Goal: Task Accomplishment & Management: Manage account settings

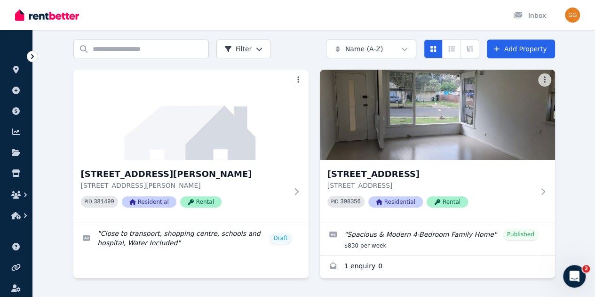
scroll to position [63, 0]
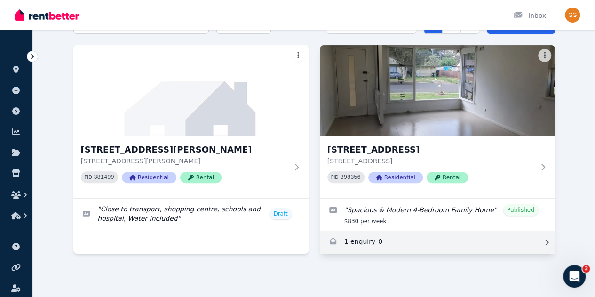
click at [320, 243] on link "Enquiries for 33 Solo Cres, Fairfield" at bounding box center [437, 242] width 235 height 23
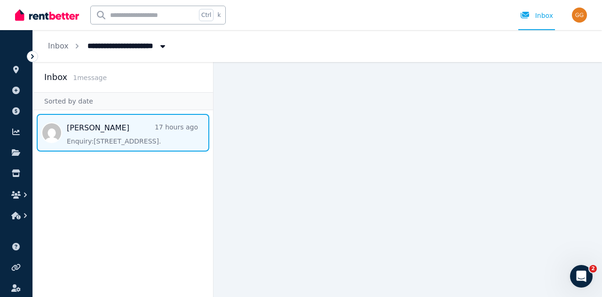
click at [138, 141] on span "Message list" at bounding box center [123, 133] width 180 height 38
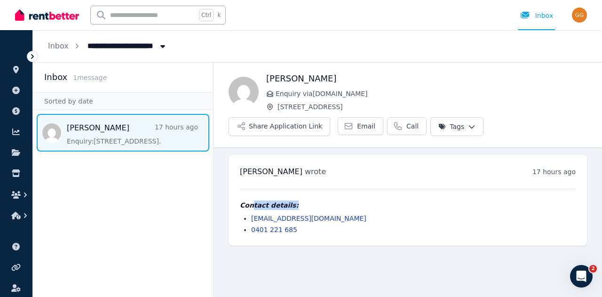
drag, startPoint x: 252, startPoint y: 205, endPoint x: 341, endPoint y: 206, distance: 88.4
click at [341, 206] on h4 "Contact details:" at bounding box center [408, 204] width 336 height 9
click at [362, 126] on span "Email" at bounding box center [366, 125] width 18 height 9
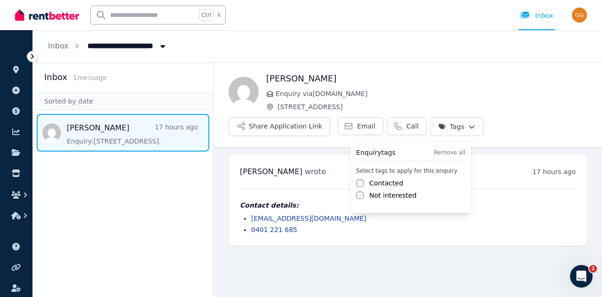
click at [465, 121] on html "**********" at bounding box center [301, 148] width 602 height 297
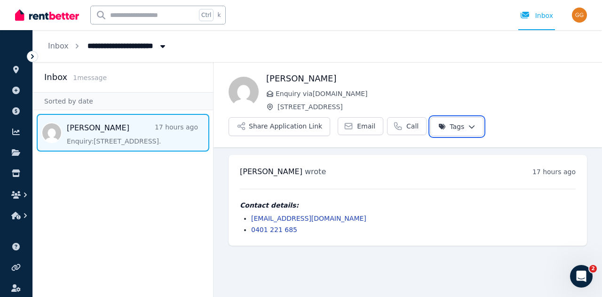
click at [516, 106] on html "**********" at bounding box center [301, 148] width 602 height 297
drag, startPoint x: 301, startPoint y: 229, endPoint x: 252, endPoint y: 232, distance: 49.4
click at [252, 232] on li "0401 221 685" at bounding box center [413, 229] width 324 height 9
click at [107, 139] on span "Message list" at bounding box center [123, 133] width 180 height 38
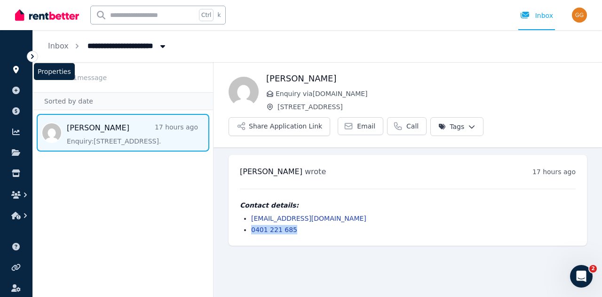
click at [12, 66] on icon at bounding box center [15, 70] width 9 height 8
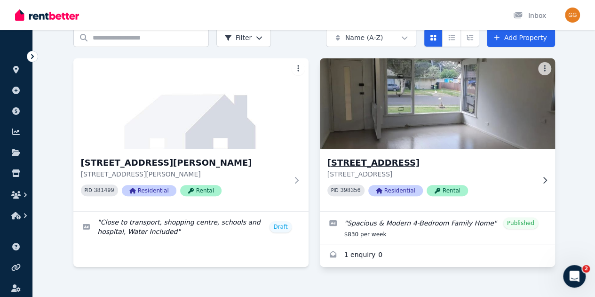
scroll to position [63, 0]
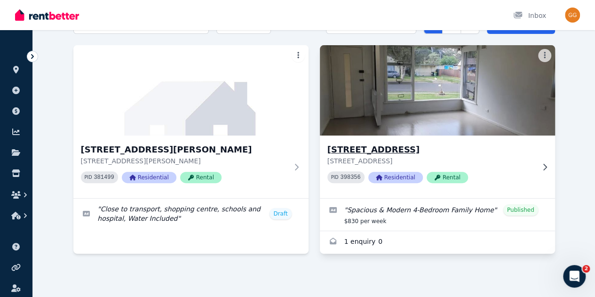
click at [327, 144] on h3 "[STREET_ADDRESS]" at bounding box center [430, 149] width 207 height 13
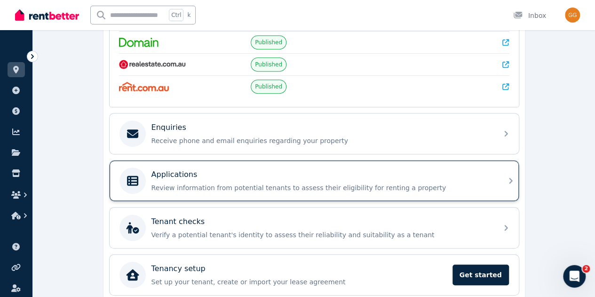
scroll to position [258, 0]
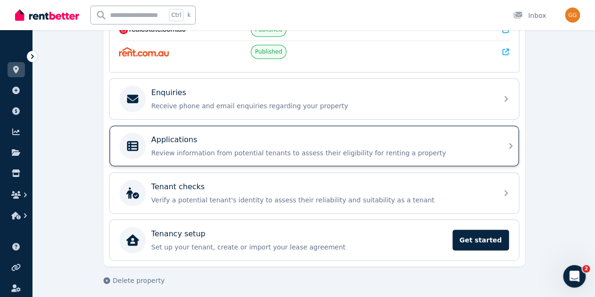
click at [196, 134] on div "Applications" at bounding box center [321, 139] width 340 height 11
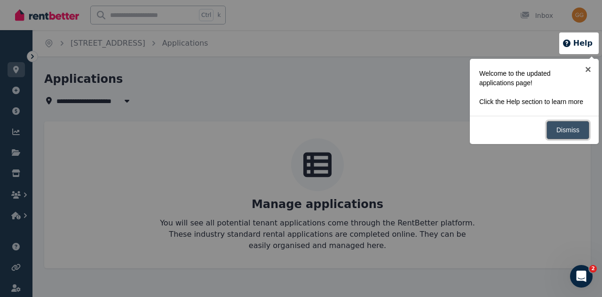
click at [572, 139] on link "Dismiss" at bounding box center [567, 130] width 43 height 18
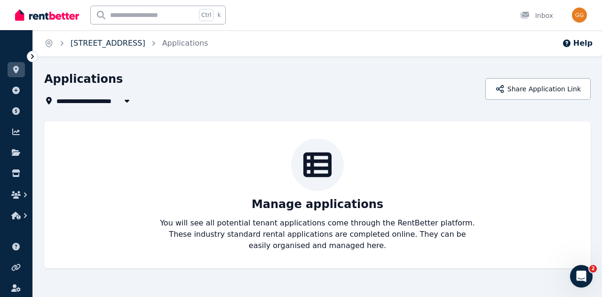
click at [95, 39] on link "[STREET_ADDRESS]" at bounding box center [107, 43] width 75 height 9
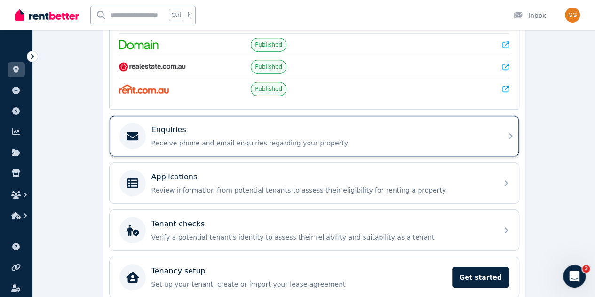
scroll to position [164, 0]
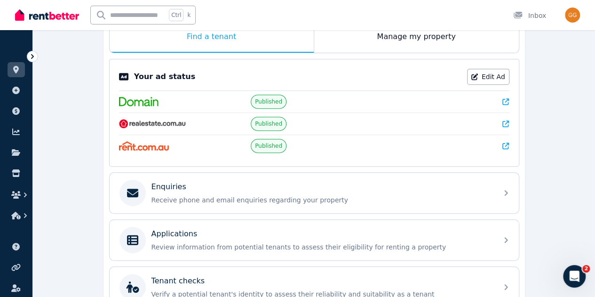
click at [508, 142] on icon at bounding box center [505, 145] width 7 height 7
click at [506, 122] on icon at bounding box center [505, 123] width 7 height 7
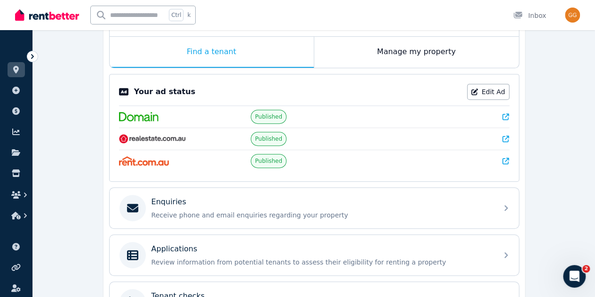
scroll to position [23, 0]
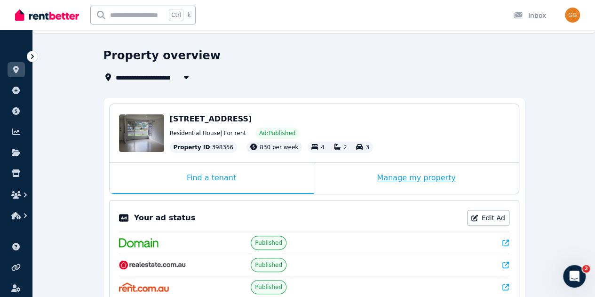
click at [390, 178] on div "Manage my property" at bounding box center [416, 178] width 204 height 31
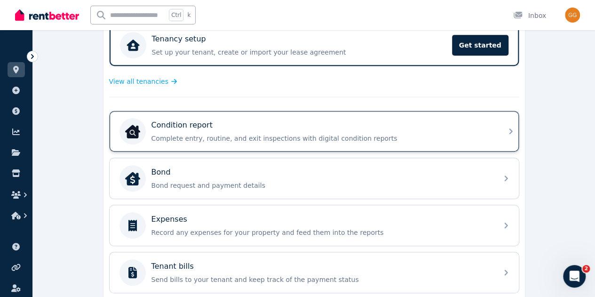
scroll to position [258, 0]
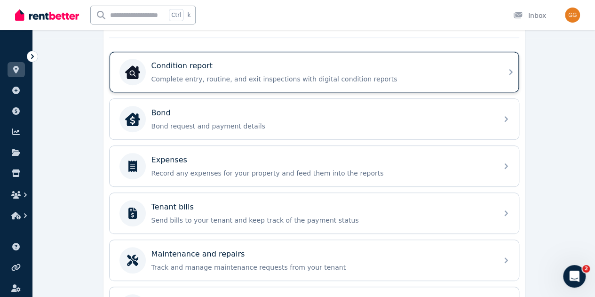
click at [187, 75] on p "Complete entry, routine, and exit inspections with digital condition reports" at bounding box center [321, 78] width 340 height 9
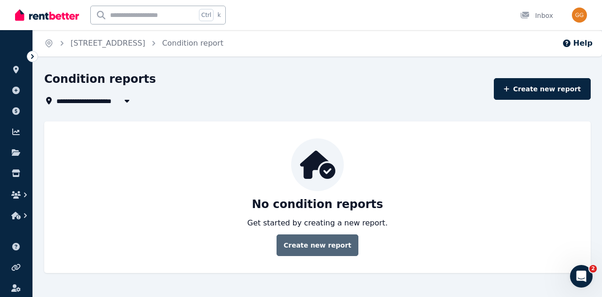
click at [327, 244] on link "Create new report" at bounding box center [317, 245] width 82 height 22
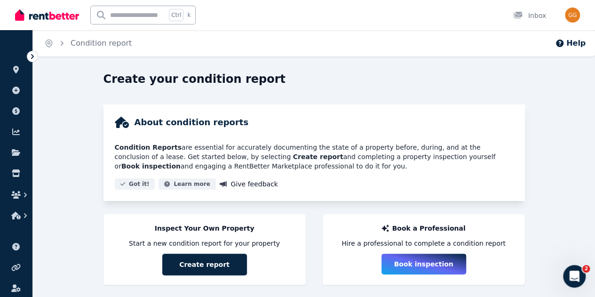
scroll to position [14, 0]
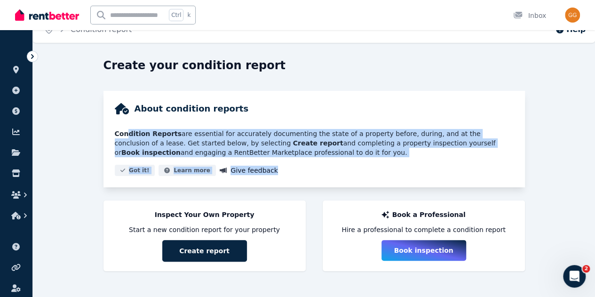
drag, startPoint x: 128, startPoint y: 133, endPoint x: 298, endPoint y: 175, distance: 175.7
click at [298, 175] on div "About condition reports Condition Reports are essential for accurately document…" at bounding box center [313, 139] width 421 height 96
click at [300, 175] on div "Got it! Learn more Give feedback" at bounding box center [314, 169] width 399 height 11
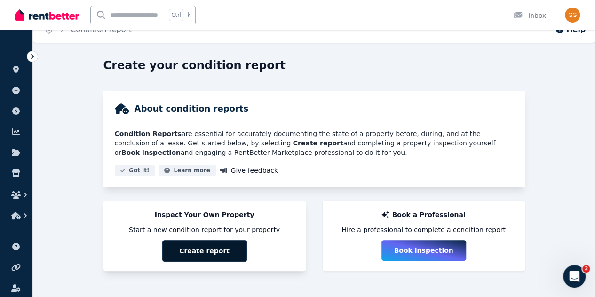
click at [212, 246] on button "Create report" at bounding box center [204, 251] width 85 height 22
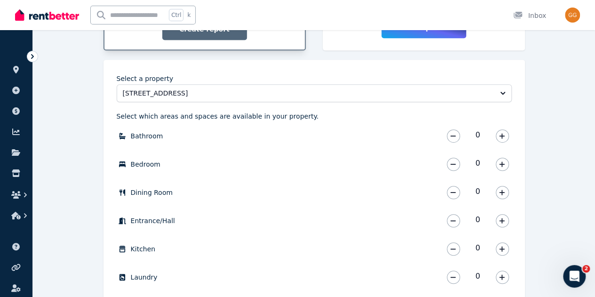
scroll to position [249, 0]
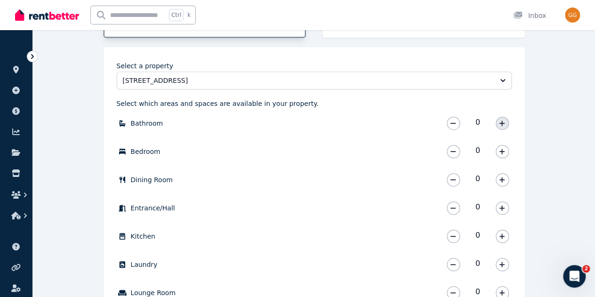
click at [500, 121] on icon "button" at bounding box center [502, 123] width 6 height 7
click at [502, 121] on icon "button" at bounding box center [501, 122] width 5 height 5
click at [506, 152] on button "button" at bounding box center [501, 151] width 13 height 13
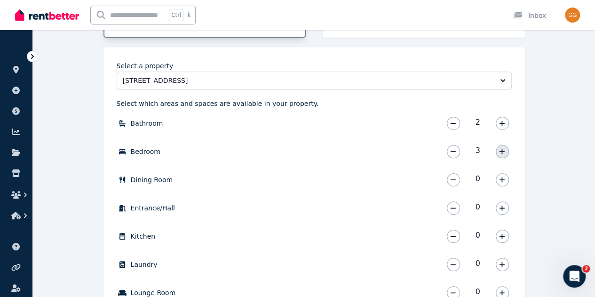
click at [506, 152] on button "button" at bounding box center [501, 151] width 13 height 13
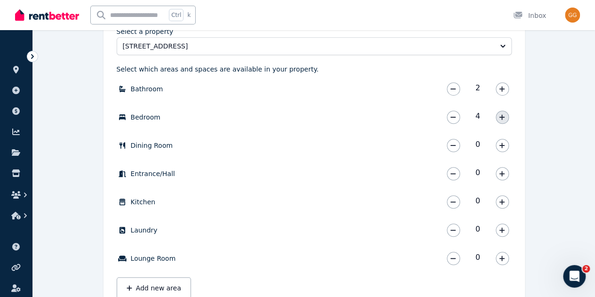
scroll to position [296, 0]
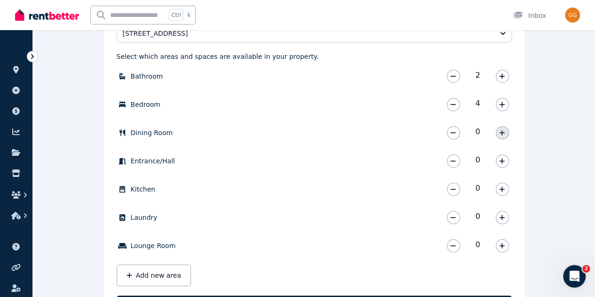
click at [505, 135] on button "button" at bounding box center [501, 132] width 13 height 13
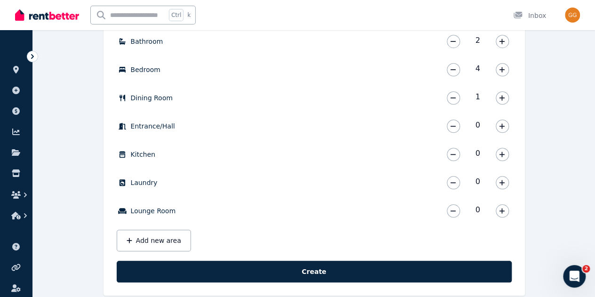
scroll to position [343, 0]
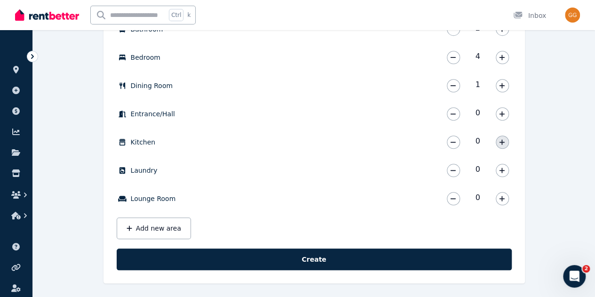
click at [501, 142] on icon "button" at bounding box center [501, 141] width 5 height 5
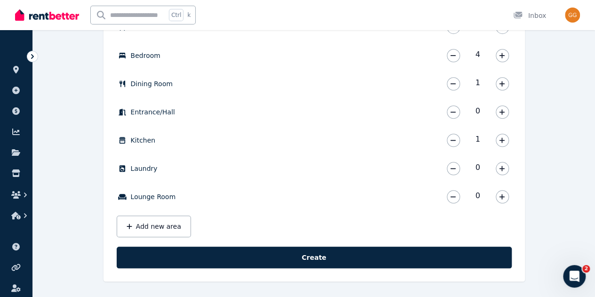
scroll to position [345, 0]
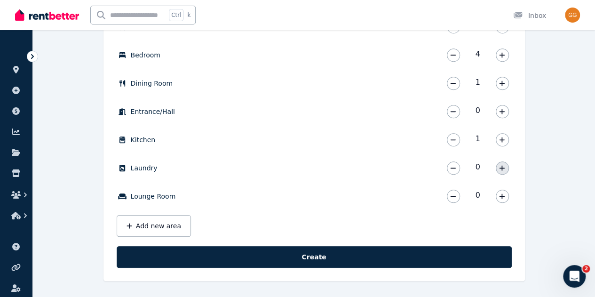
click at [503, 163] on button "button" at bounding box center [501, 167] width 13 height 13
click at [501, 196] on icon "button" at bounding box center [501, 195] width 5 height 5
click at [165, 220] on button "Add new area" at bounding box center [154, 226] width 74 height 22
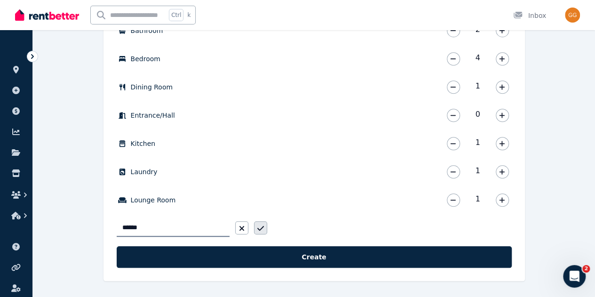
type input "******"
click at [261, 226] on icon "button" at bounding box center [260, 228] width 7 height 8
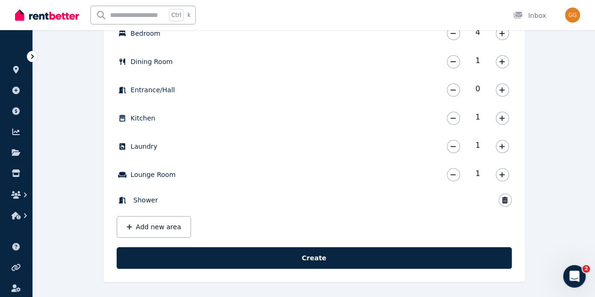
scroll to position [368, 0]
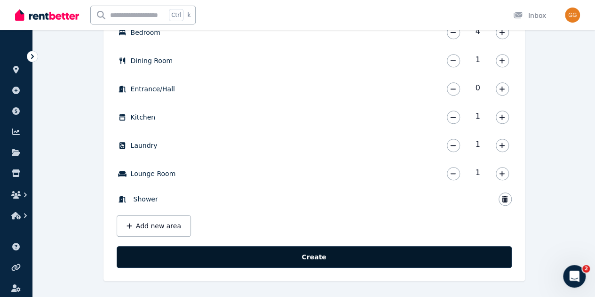
click at [368, 250] on button "Create" at bounding box center [314, 257] width 395 height 22
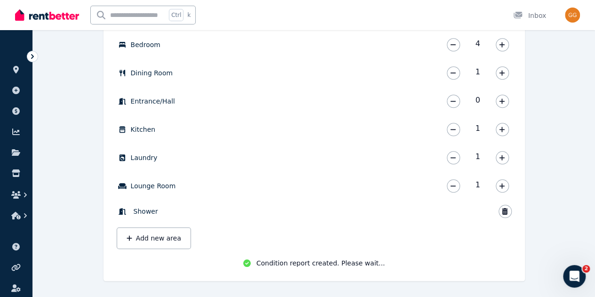
scroll to position [357, 0]
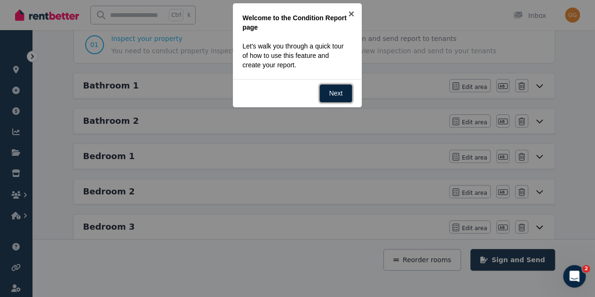
scroll to position [94, 0]
click at [342, 88] on link "Next" at bounding box center [335, 93] width 33 height 18
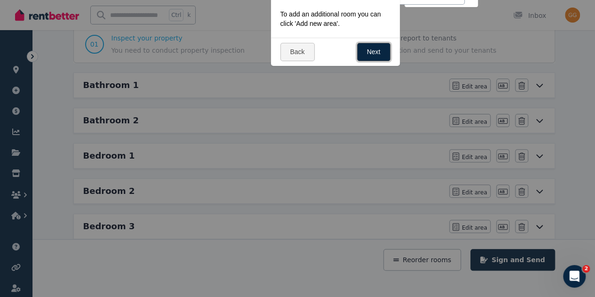
scroll to position [0, 0]
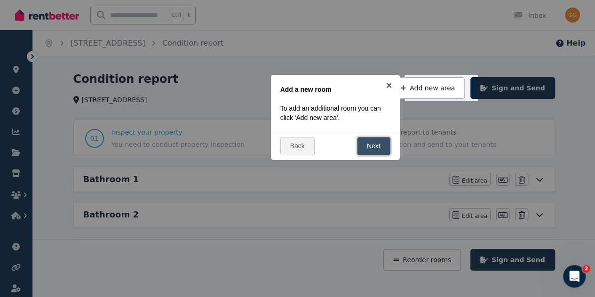
click at [380, 142] on link "Next" at bounding box center [373, 146] width 33 height 18
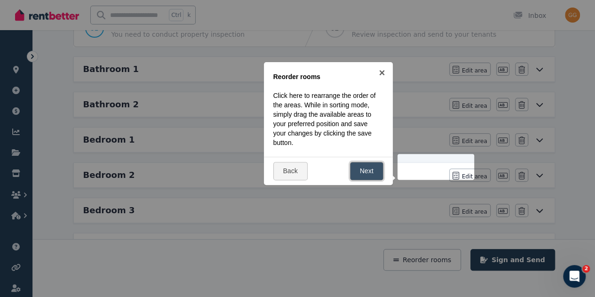
scroll to position [95, 0]
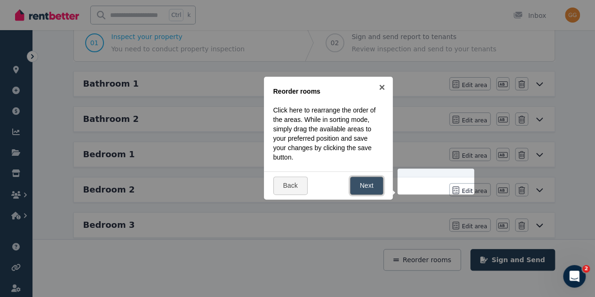
click at [368, 187] on link "Next" at bounding box center [366, 185] width 33 height 18
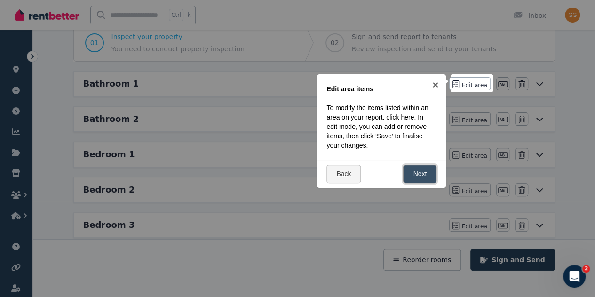
click at [419, 172] on link "Next" at bounding box center [419, 173] width 33 height 18
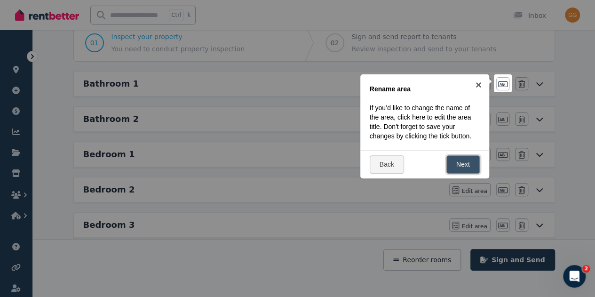
click at [473, 173] on link "Next" at bounding box center [462, 164] width 33 height 18
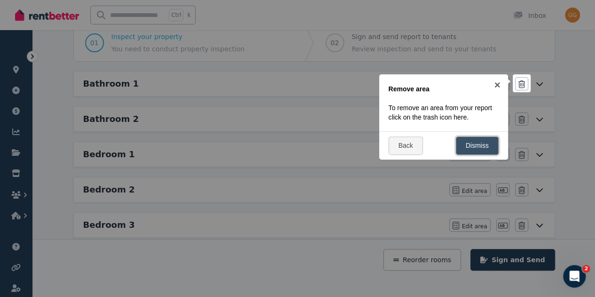
click at [488, 155] on link "Dismiss" at bounding box center [476, 145] width 43 height 18
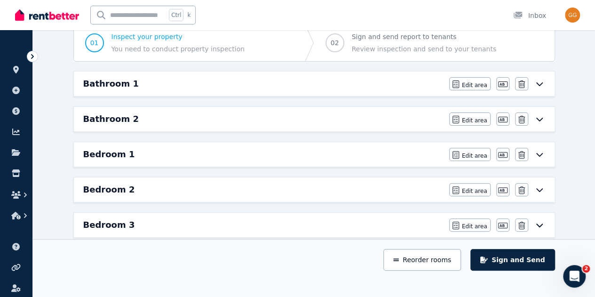
click at [543, 83] on icon at bounding box center [538, 84] width 11 height 8
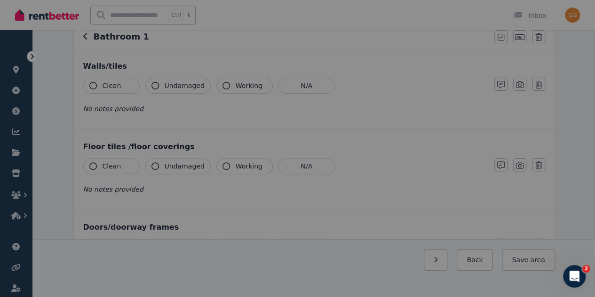
scroll to position [0, 0]
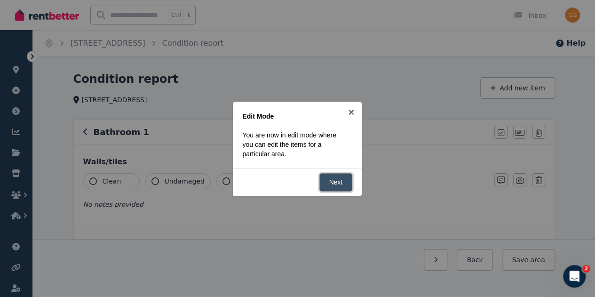
click at [343, 179] on link "Next" at bounding box center [335, 182] width 33 height 18
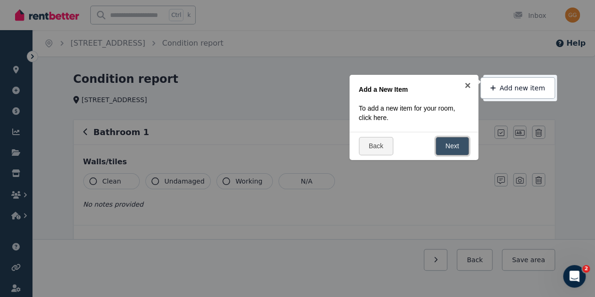
click at [456, 140] on link "Next" at bounding box center [451, 146] width 33 height 18
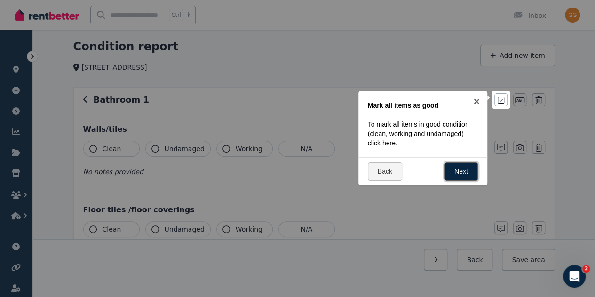
scroll to position [47, 0]
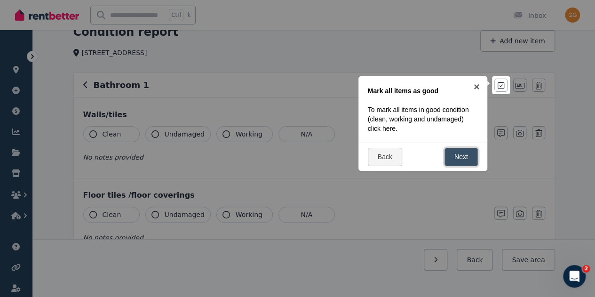
click at [460, 155] on link "Next" at bounding box center [460, 157] width 33 height 18
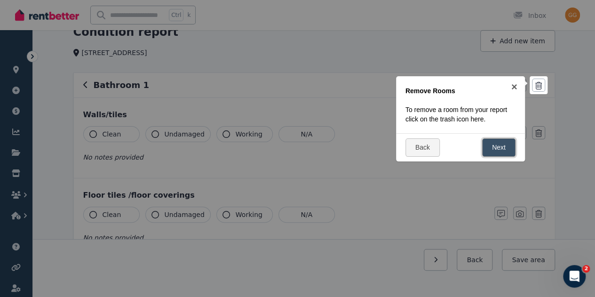
click at [495, 153] on link "Next" at bounding box center [498, 147] width 33 height 18
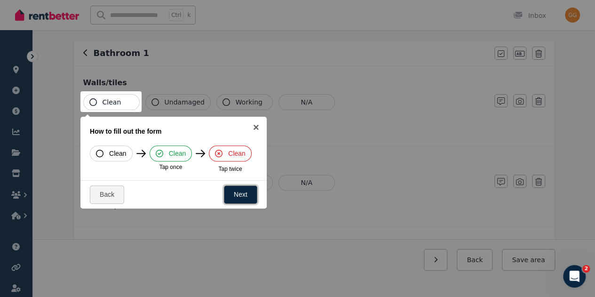
scroll to position [94, 0]
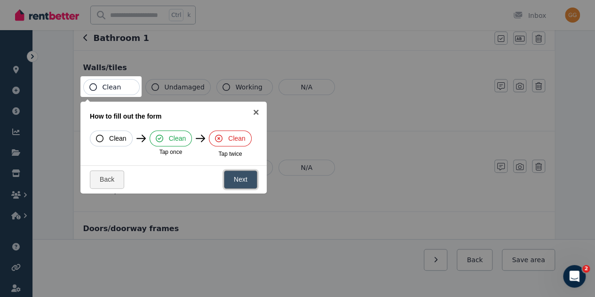
click at [238, 181] on link "Next" at bounding box center [240, 179] width 33 height 18
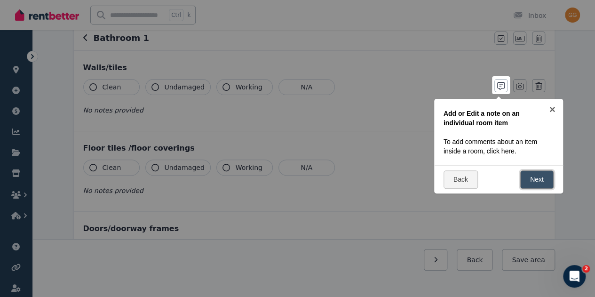
click at [544, 174] on link "Next" at bounding box center [536, 179] width 33 height 18
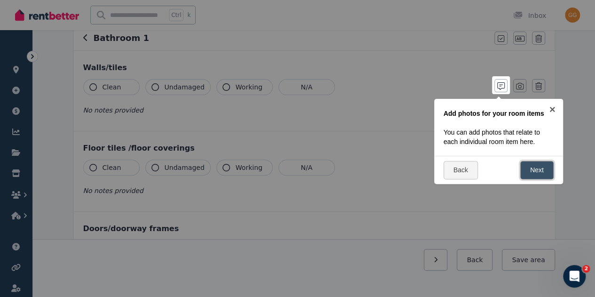
click at [541, 169] on link "Next" at bounding box center [536, 170] width 33 height 18
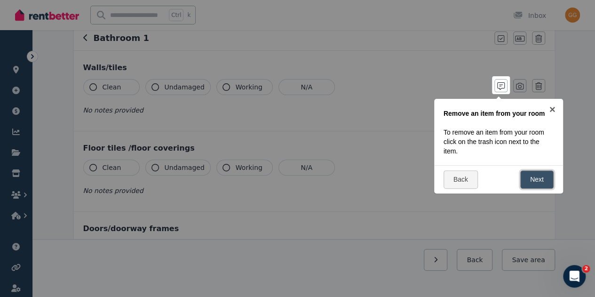
click at [541, 178] on link "Next" at bounding box center [536, 179] width 33 height 18
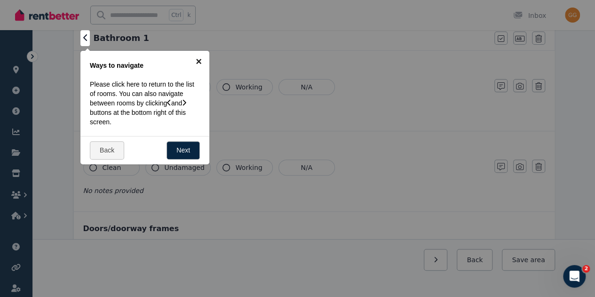
click at [200, 58] on link "×" at bounding box center [198, 61] width 21 height 21
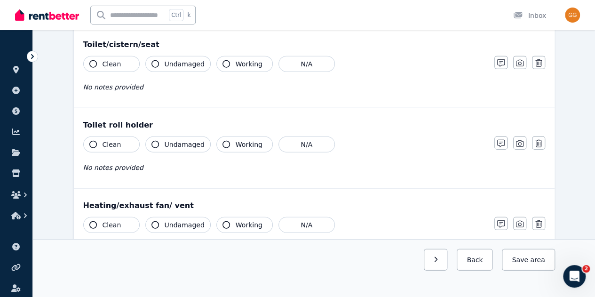
scroll to position [1069, 0]
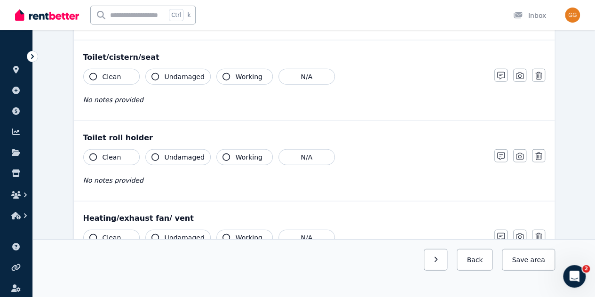
click at [117, 152] on span "Clean" at bounding box center [111, 156] width 19 height 9
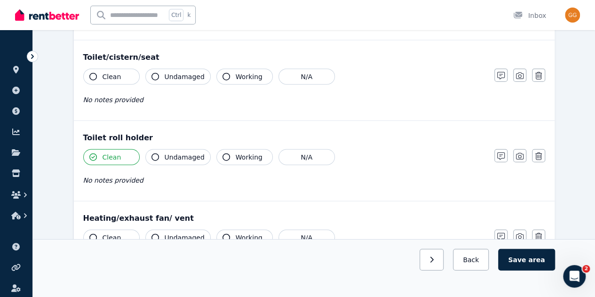
click at [109, 152] on span "Clean" at bounding box center [111, 156] width 19 height 9
click at [112, 152] on span "Clean" at bounding box center [111, 156] width 19 height 9
click at [186, 152] on span "Undamaged" at bounding box center [184, 156] width 40 height 9
click at [180, 152] on span "Undamaged" at bounding box center [184, 156] width 40 height 9
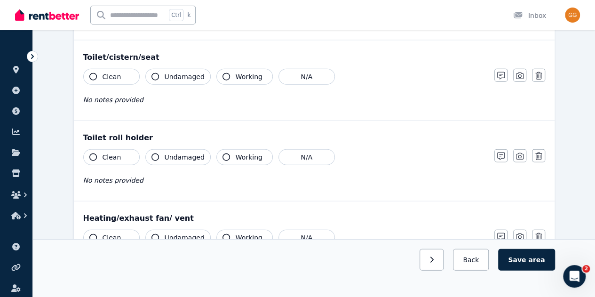
click at [235, 152] on span "Working" at bounding box center [248, 156] width 27 height 9
click at [305, 149] on button "N/A" at bounding box center [306, 157] width 56 height 16
click at [302, 152] on button "N/A" at bounding box center [306, 157] width 56 height 16
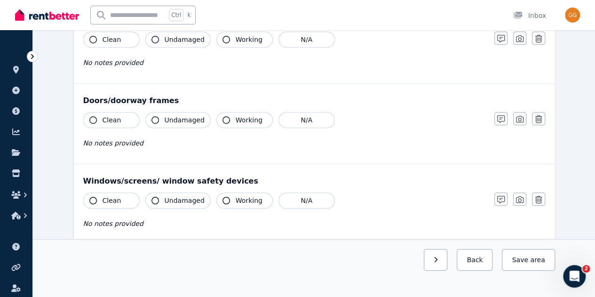
scroll to position [0, 0]
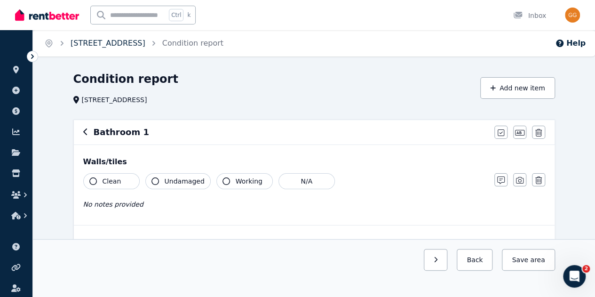
click at [128, 47] on link "[STREET_ADDRESS]" at bounding box center [107, 43] width 75 height 9
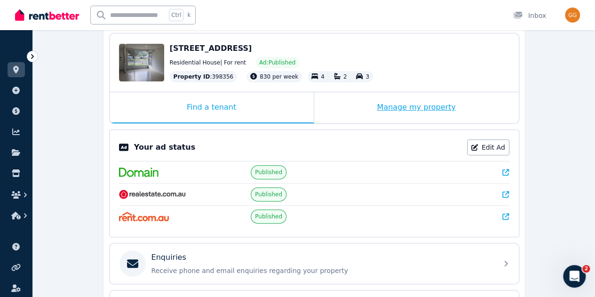
click at [394, 105] on div "Manage my property" at bounding box center [416, 107] width 204 height 31
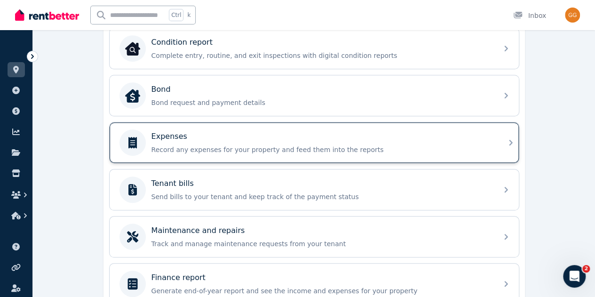
scroll to position [235, 0]
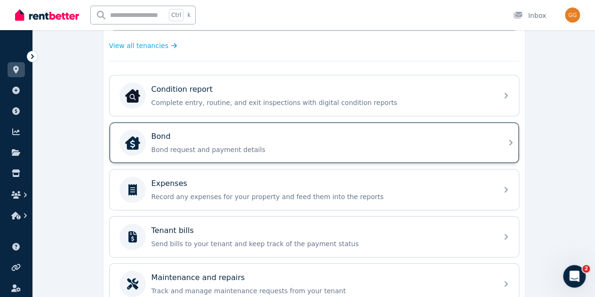
click at [338, 132] on div "Bond" at bounding box center [321, 136] width 340 height 11
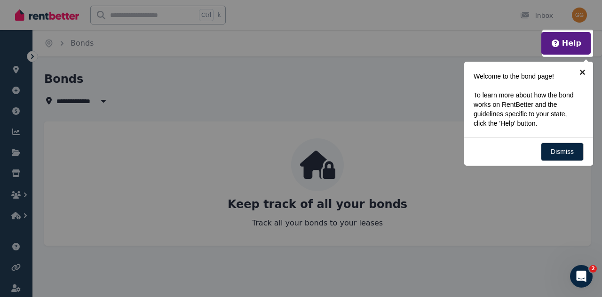
click at [583, 72] on link "×" at bounding box center [582, 72] width 21 height 21
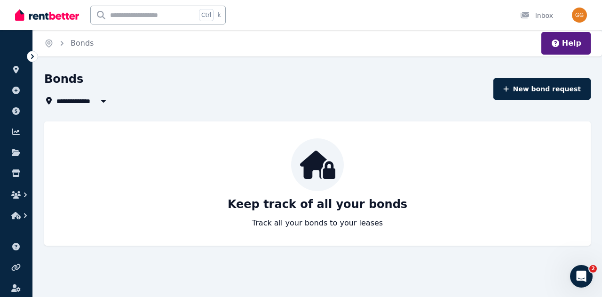
click at [86, 106] on span "All Properties" at bounding box center [86, 100] width 61 height 11
type input "**********"
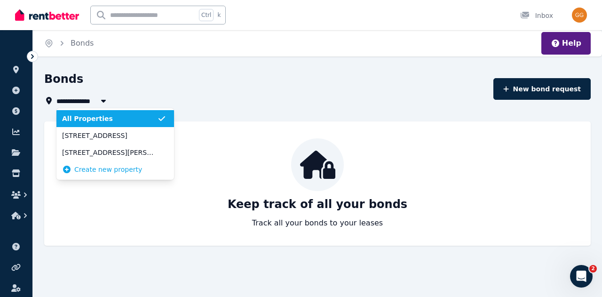
click at [164, 71] on div "Bonds" at bounding box center [265, 80] width 443 height 18
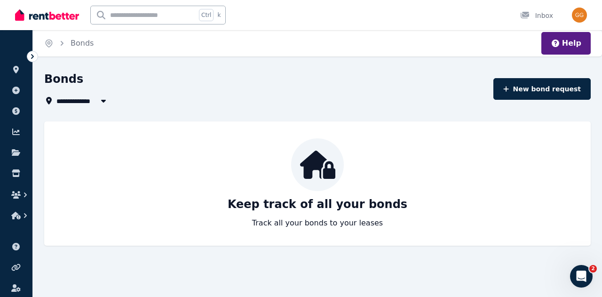
click at [83, 47] on span "Bonds" at bounding box center [81, 43] width 23 height 11
click at [50, 45] on icon "Breadcrumb" at bounding box center [48, 43] width 9 height 9
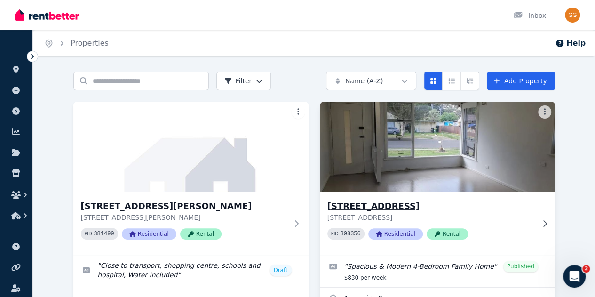
click at [327, 206] on h3 "[STREET_ADDRESS]" at bounding box center [430, 205] width 207 height 13
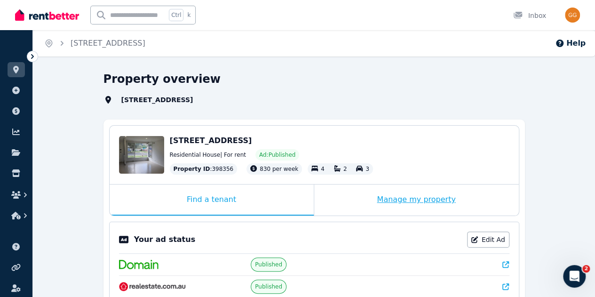
click at [399, 204] on div "Manage my property" at bounding box center [416, 199] width 204 height 31
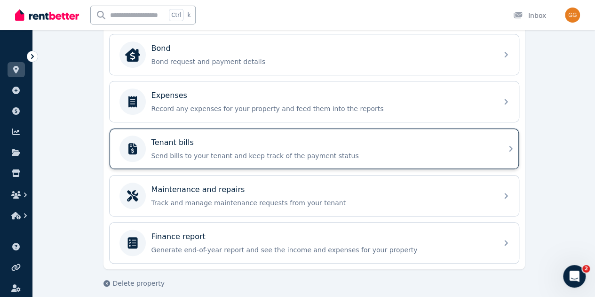
scroll to position [326, 0]
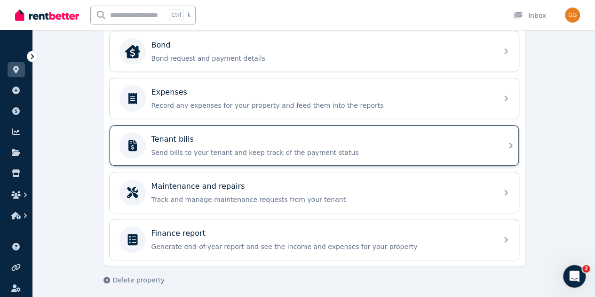
click at [165, 155] on div "Tenant bills Send bills to your tenant and keep track of the payment status" at bounding box center [305, 145] width 372 height 26
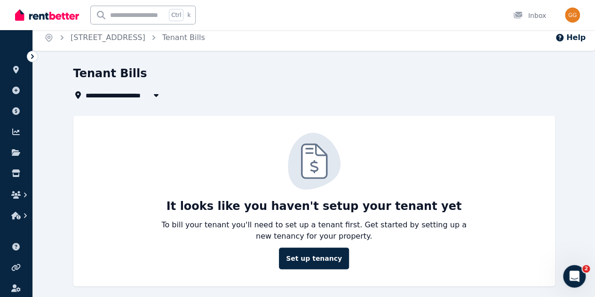
scroll to position [10, 0]
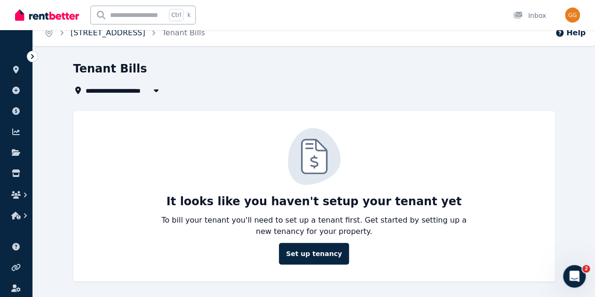
click at [130, 35] on link "[STREET_ADDRESS]" at bounding box center [107, 32] width 75 height 9
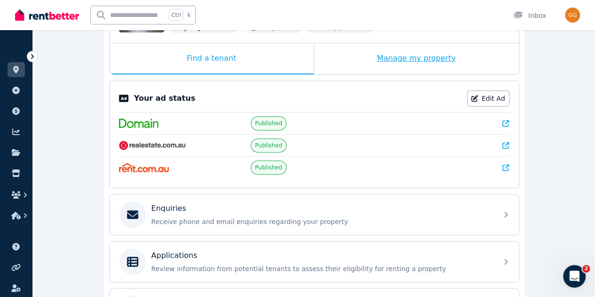
click at [429, 60] on div "Manage my property" at bounding box center [416, 58] width 204 height 31
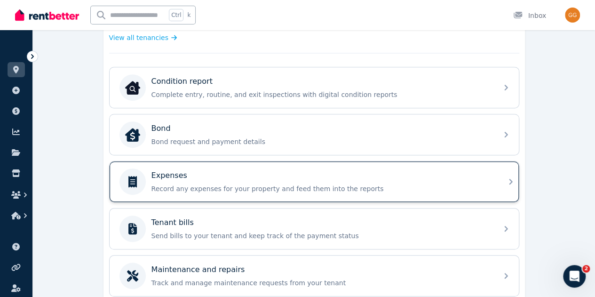
scroll to position [326, 0]
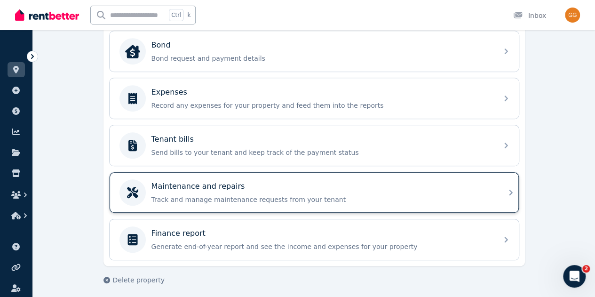
click at [290, 196] on p "Track and manage maintenance requests from your tenant" at bounding box center [321, 199] width 340 height 9
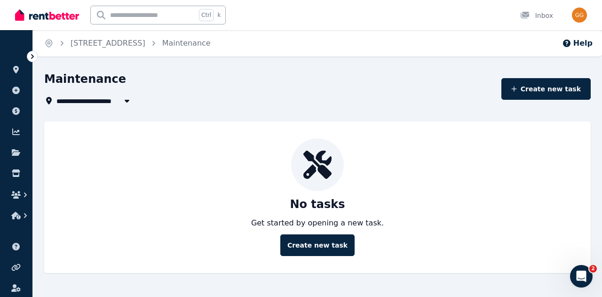
click at [124, 51] on ol "Home [STREET_ADDRESS] Maintenance" at bounding box center [127, 43] width 189 height 26
click at [125, 46] on link "[STREET_ADDRESS]" at bounding box center [107, 43] width 75 height 9
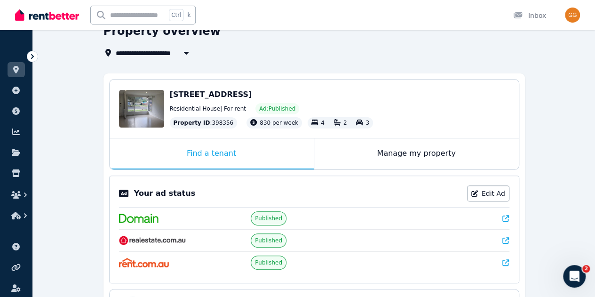
scroll to position [94, 0]
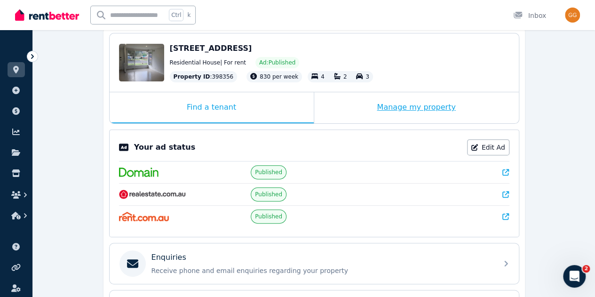
click at [371, 110] on div "Manage my property" at bounding box center [416, 107] width 204 height 31
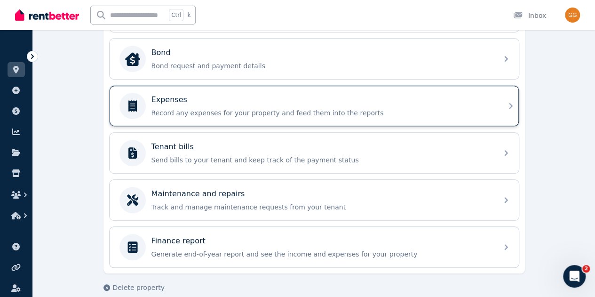
scroll to position [326, 0]
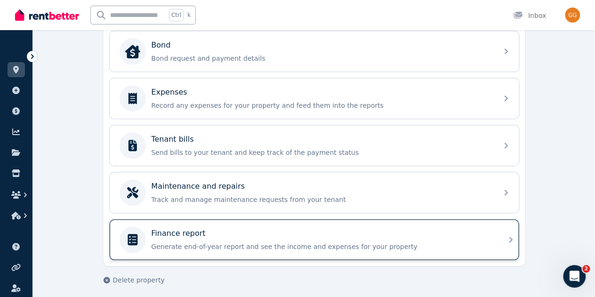
click at [128, 244] on div at bounding box center [132, 239] width 26 height 26
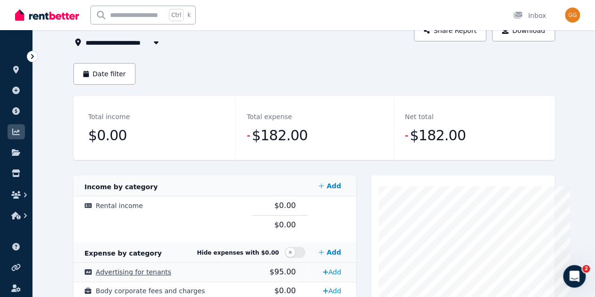
scroll to position [47, 0]
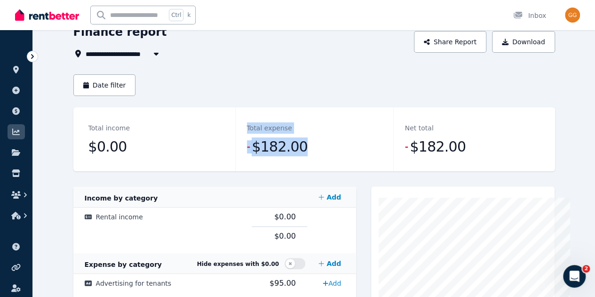
drag, startPoint x: 190, startPoint y: 125, endPoint x: 385, endPoint y: 141, distance: 195.7
click at [385, 140] on dl "Total income $0.00 Total expense - $182.00 Net total - $182.00" at bounding box center [313, 139] width 481 height 64
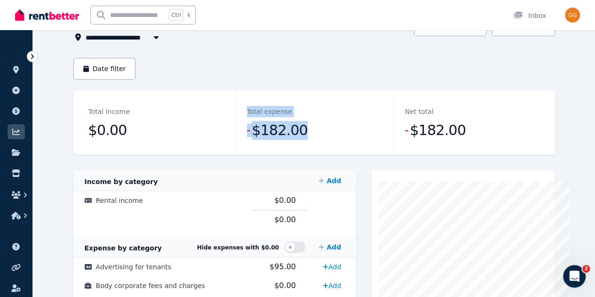
scroll to position [0, 0]
